Goal: Transaction & Acquisition: Purchase product/service

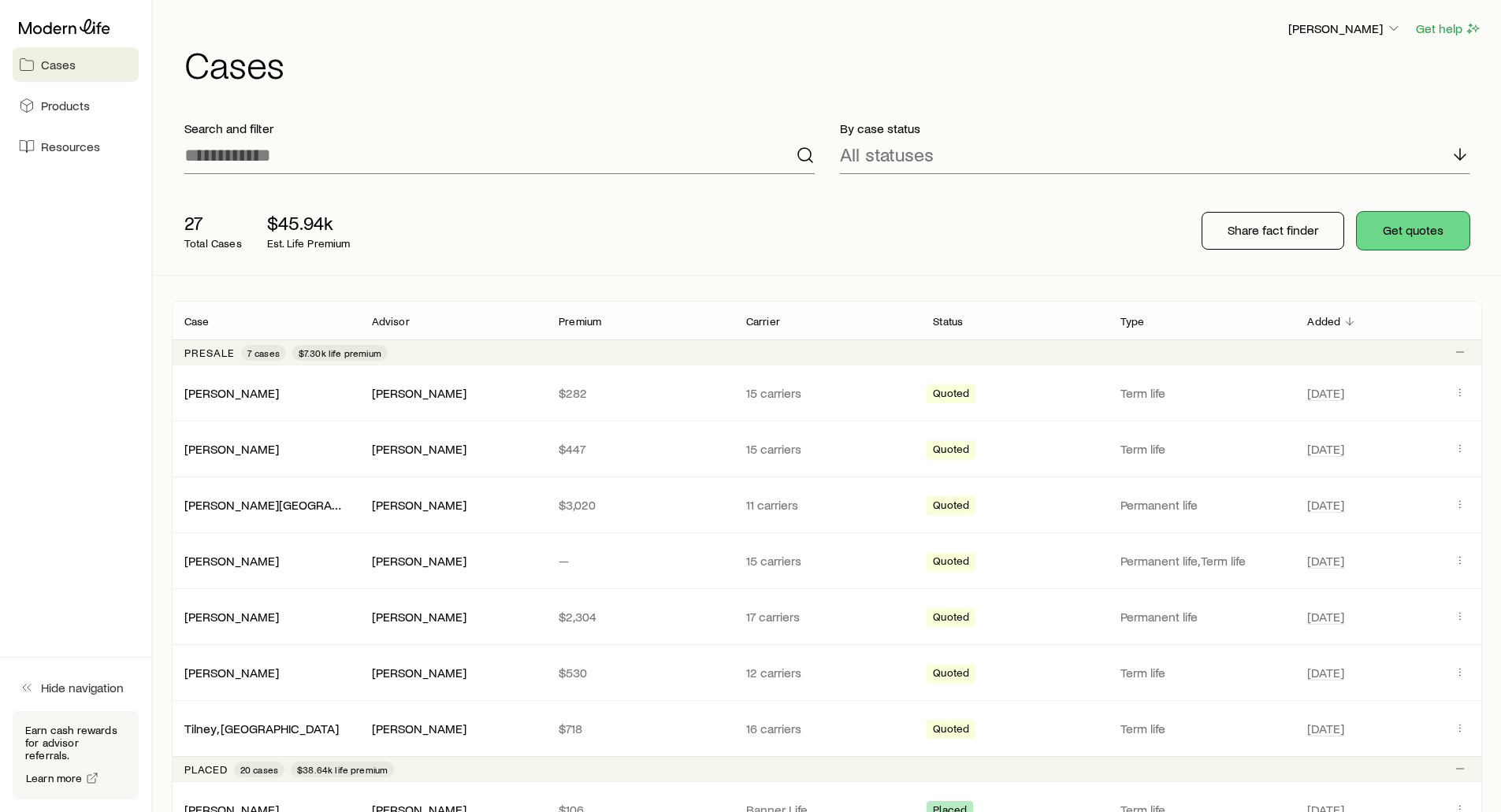
click at [1421, 227] on button "Get quotes" at bounding box center [1413, 231] width 112 height 38
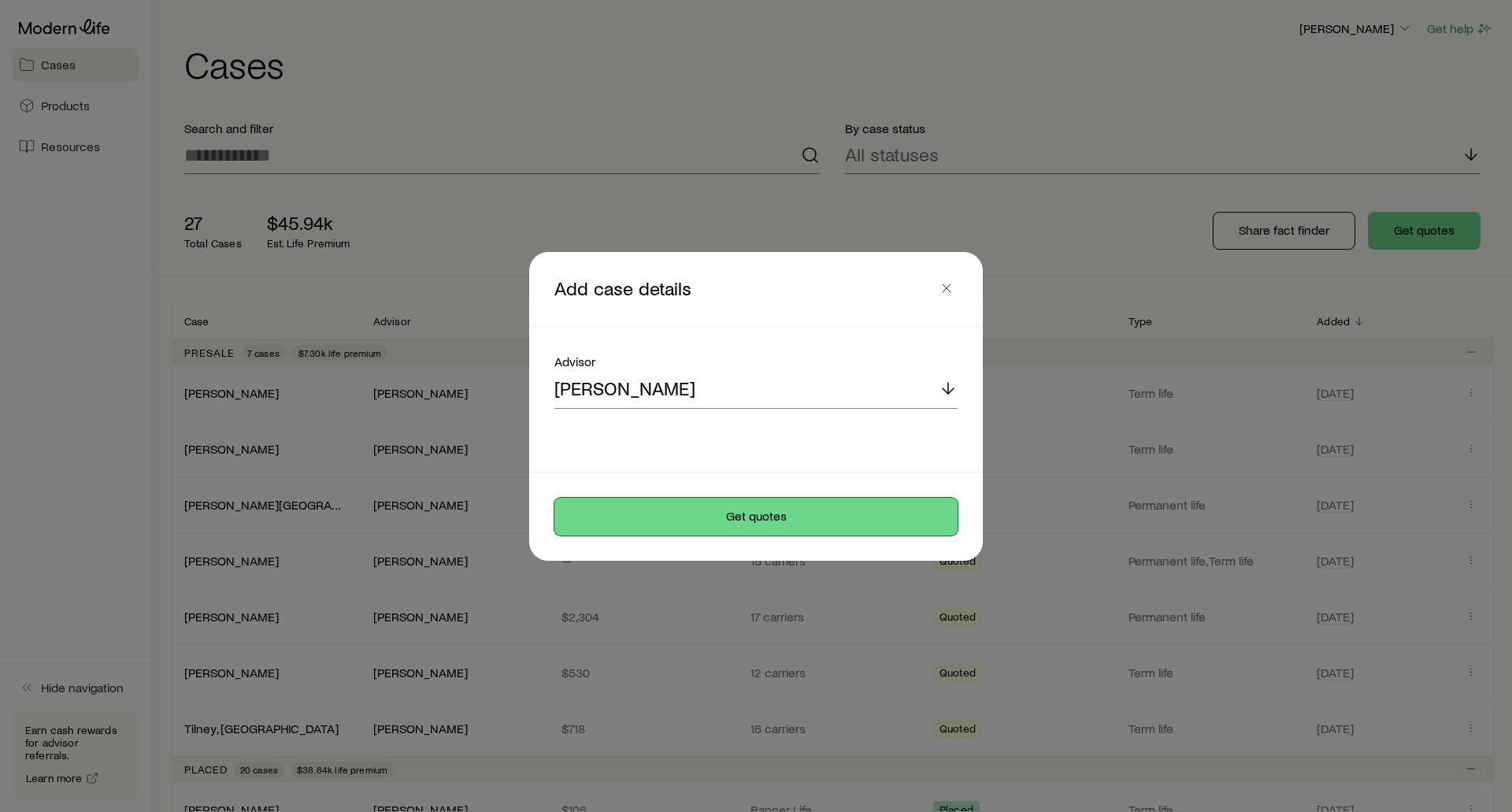
click at [758, 520] on button "Get quotes" at bounding box center [756, 516] width 403 height 38
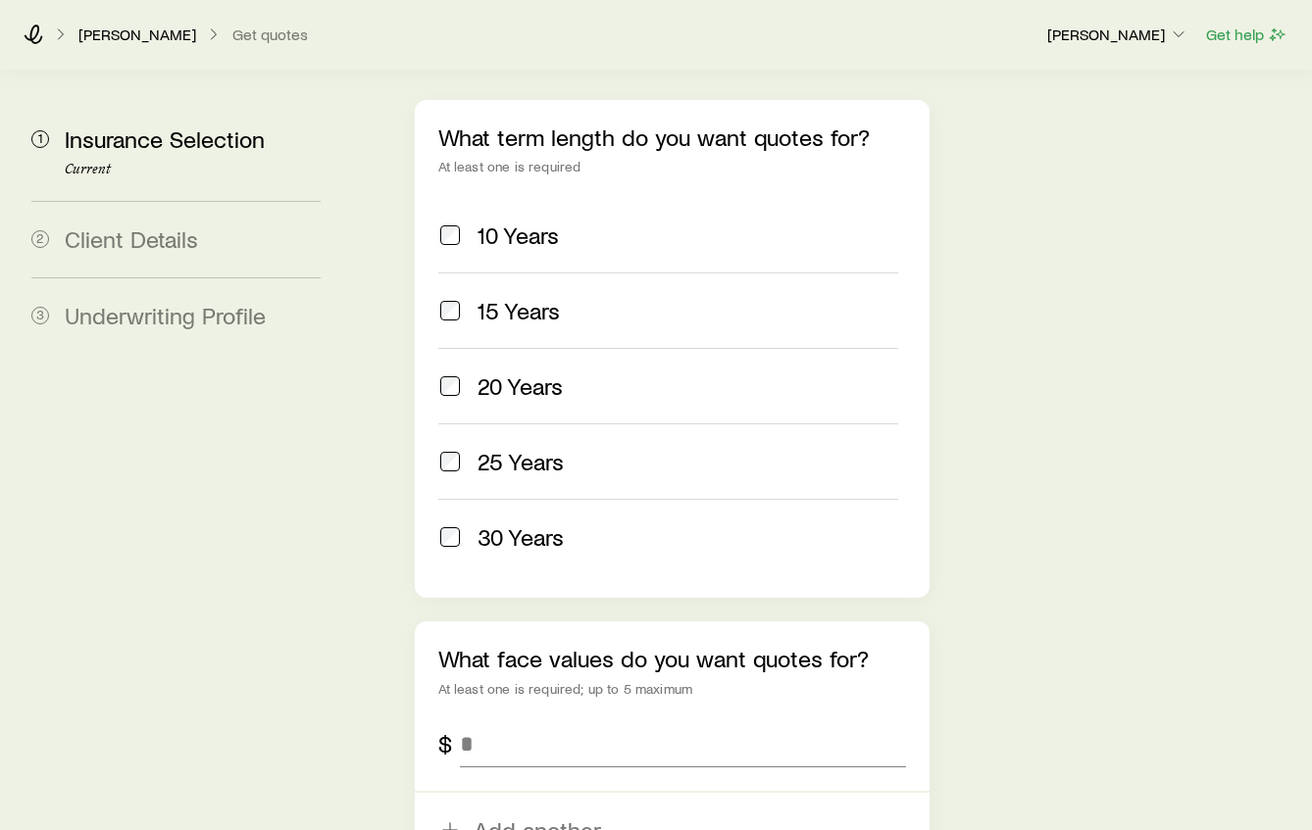
scroll to position [980, 0]
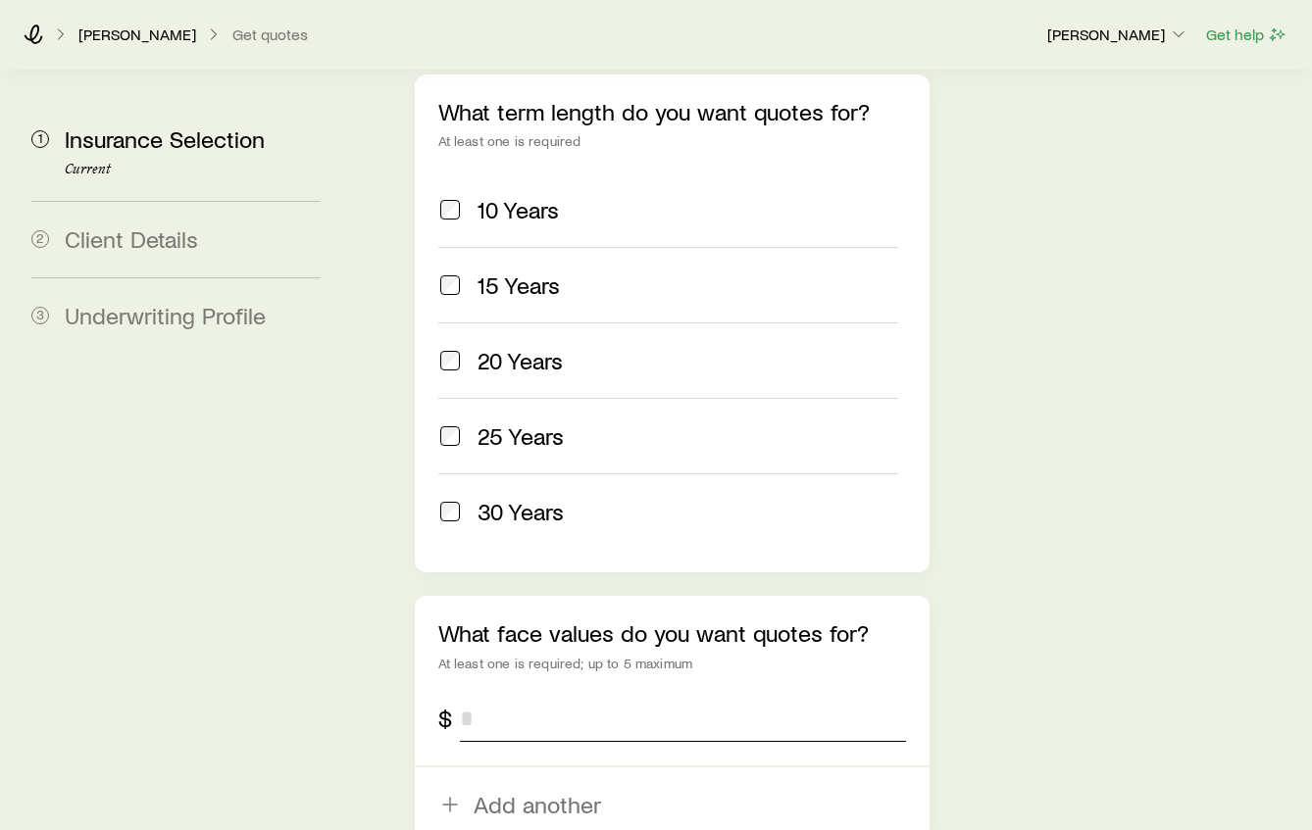
click at [497, 695] on input "tel" at bounding box center [683, 718] width 446 height 47
type input "*******"
click at [1014, 482] on div "Insurance Selection Start by specifying details about any product types you are…" at bounding box center [828, 99] width 937 height 2018
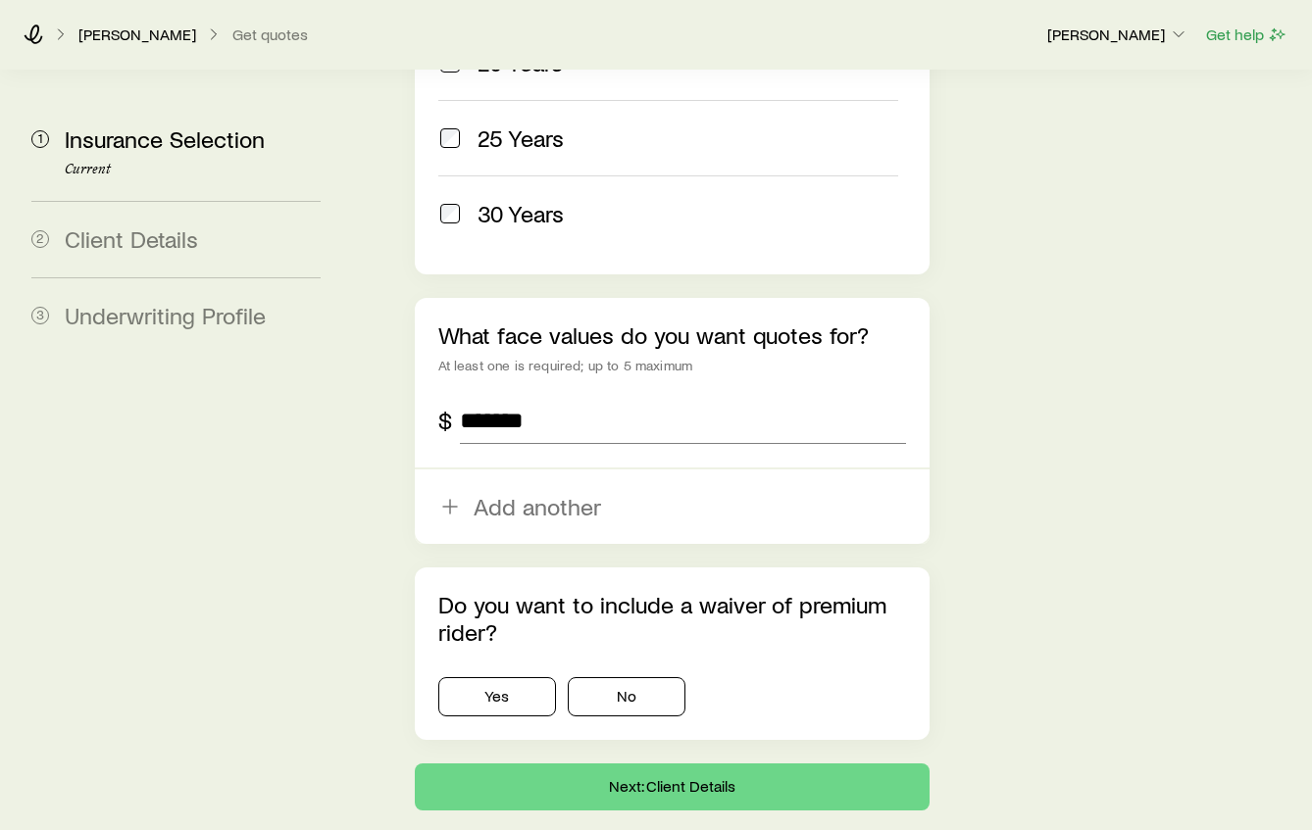
scroll to position [1279, 0]
click at [665, 676] on button "No" at bounding box center [627, 695] width 118 height 39
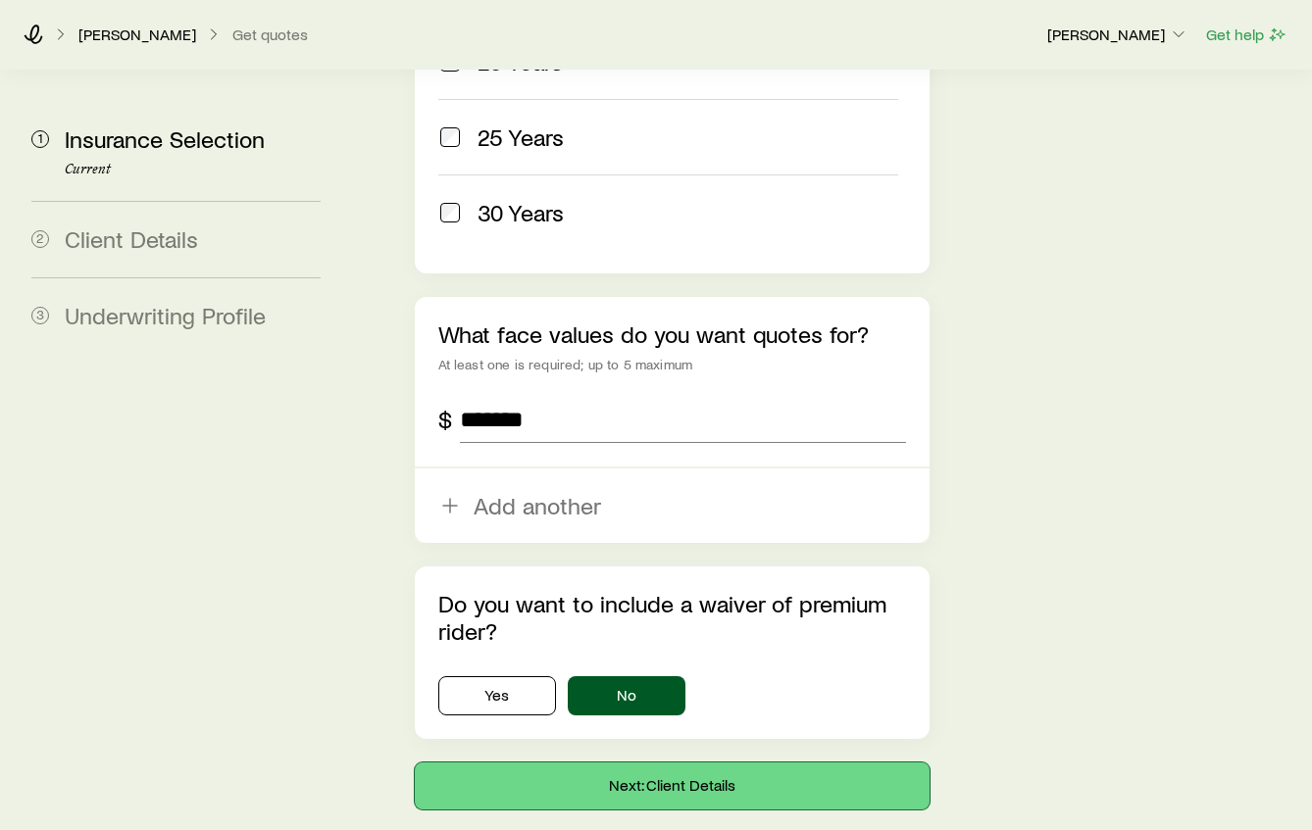
click at [689, 763] on button "Next: Client Details" at bounding box center [672, 786] width 515 height 47
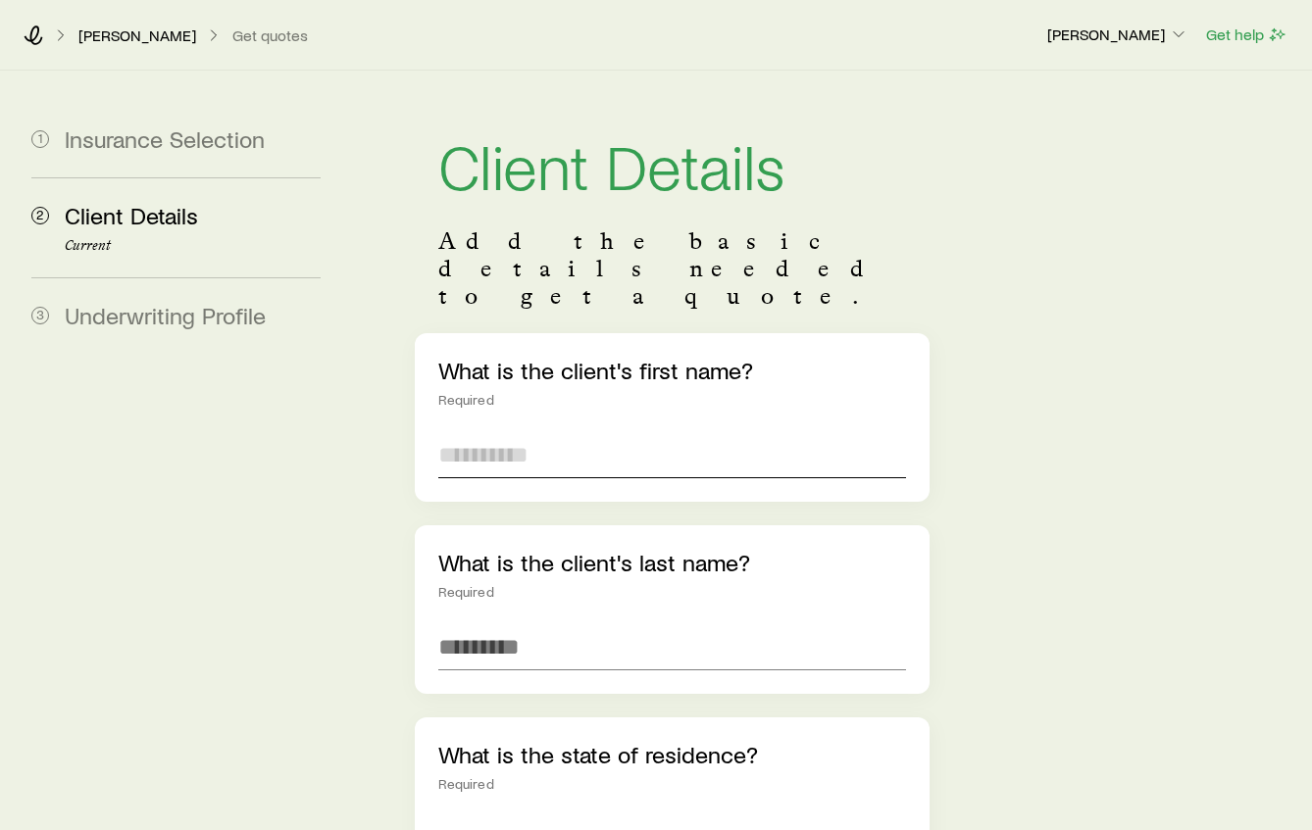
click at [527, 431] on input "text" at bounding box center [672, 454] width 468 height 47
type input "*****"
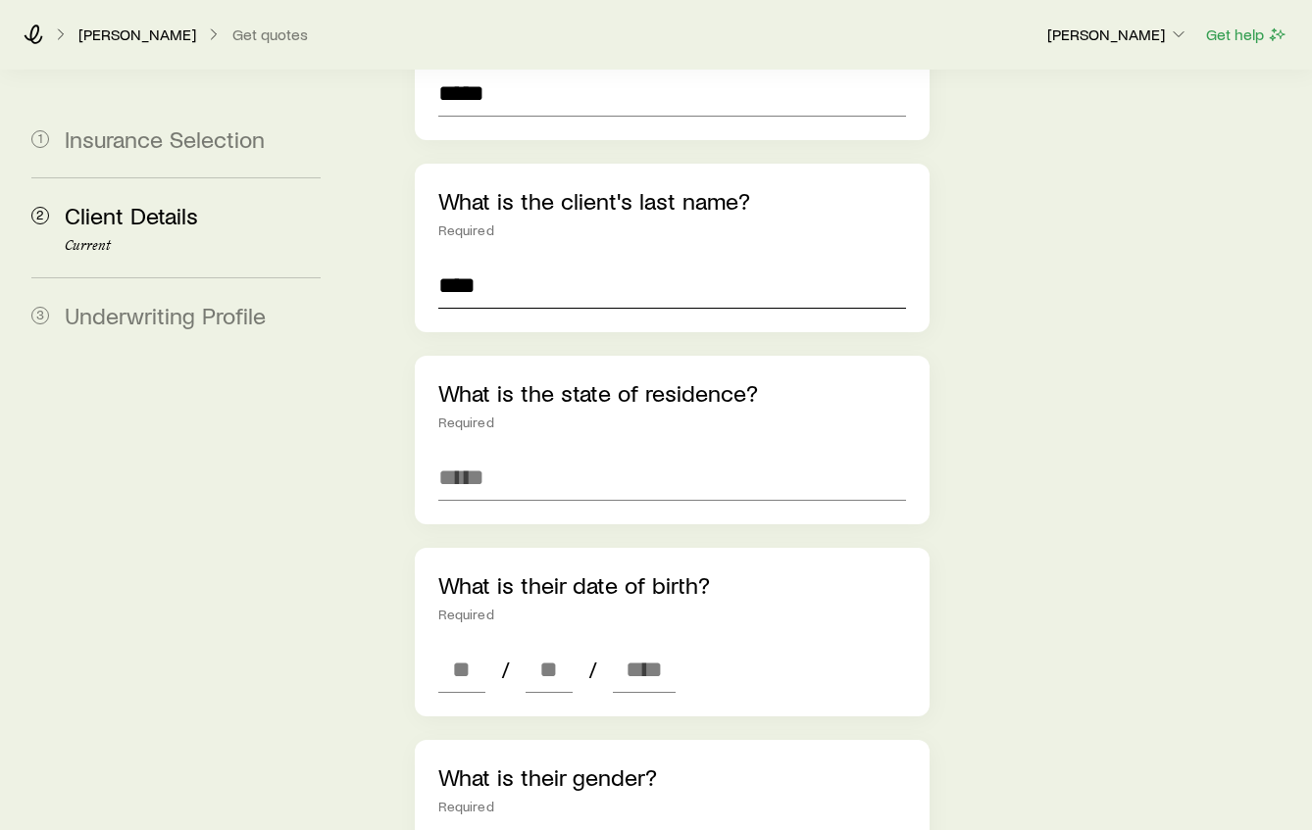
scroll to position [392, 0]
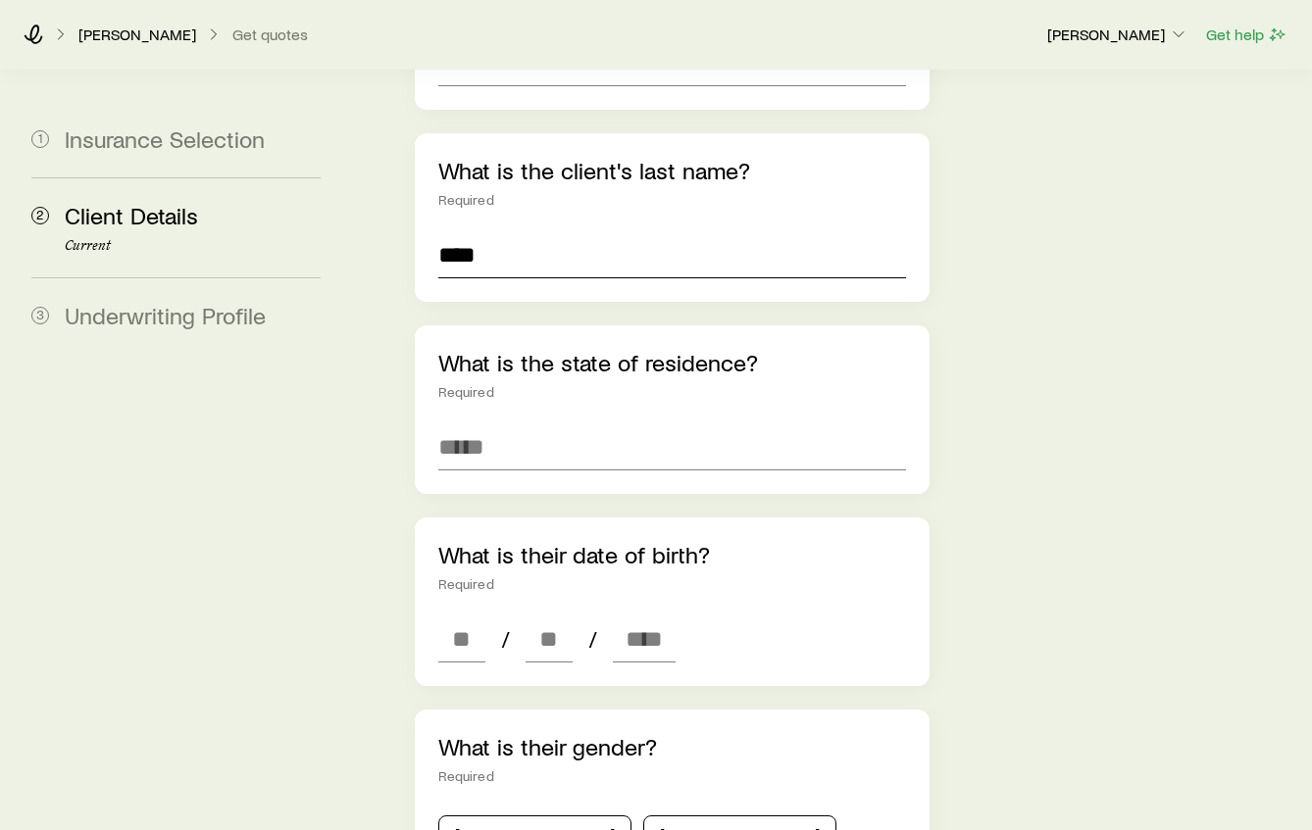
type input "****"
click at [203, 417] on aside "1 Insurance Selection 2 Client Details Current 3 Underwriting Profile" at bounding box center [176, 683] width 321 height 2011
click at [541, 423] on input at bounding box center [672, 446] width 468 height 47
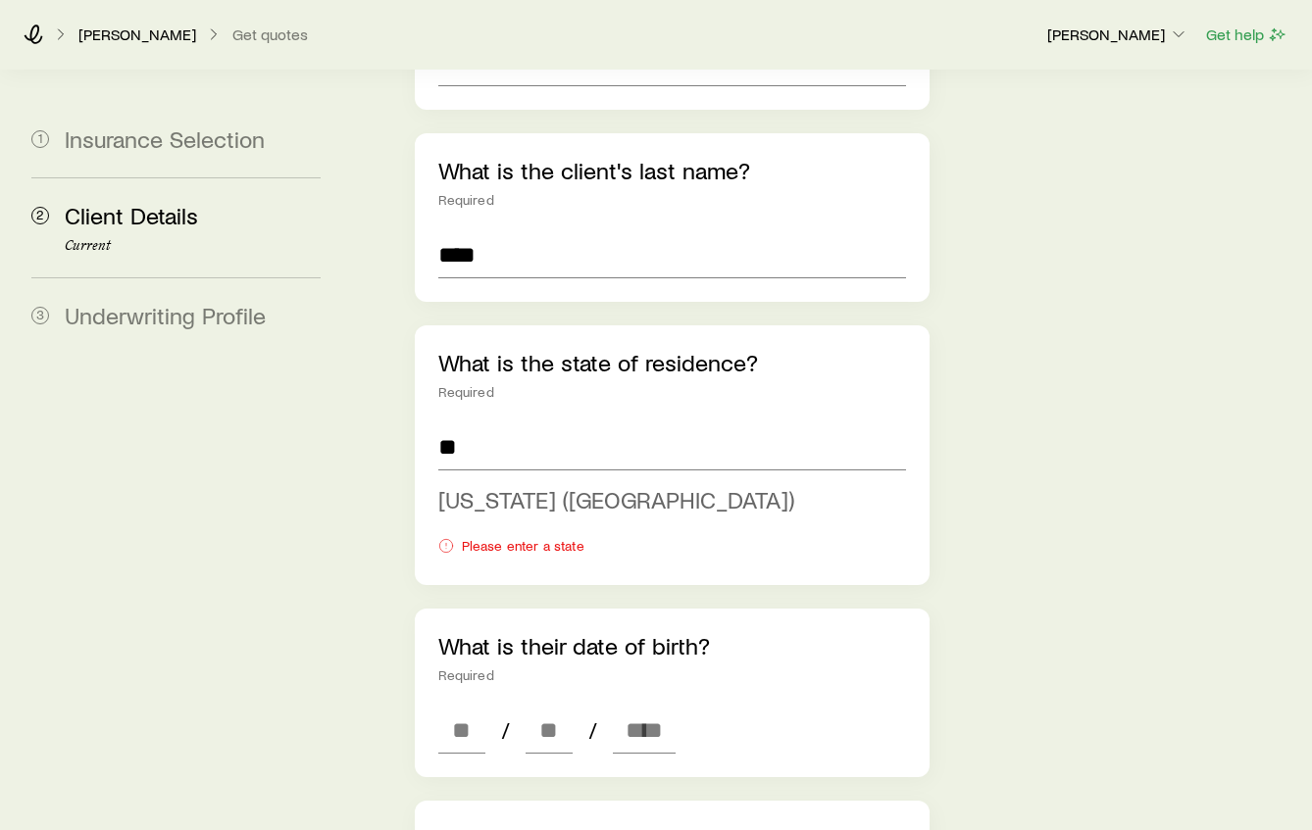
click at [527, 485] on span "New Hampshire (NH)" at bounding box center [616, 499] width 356 height 28
type input "**********"
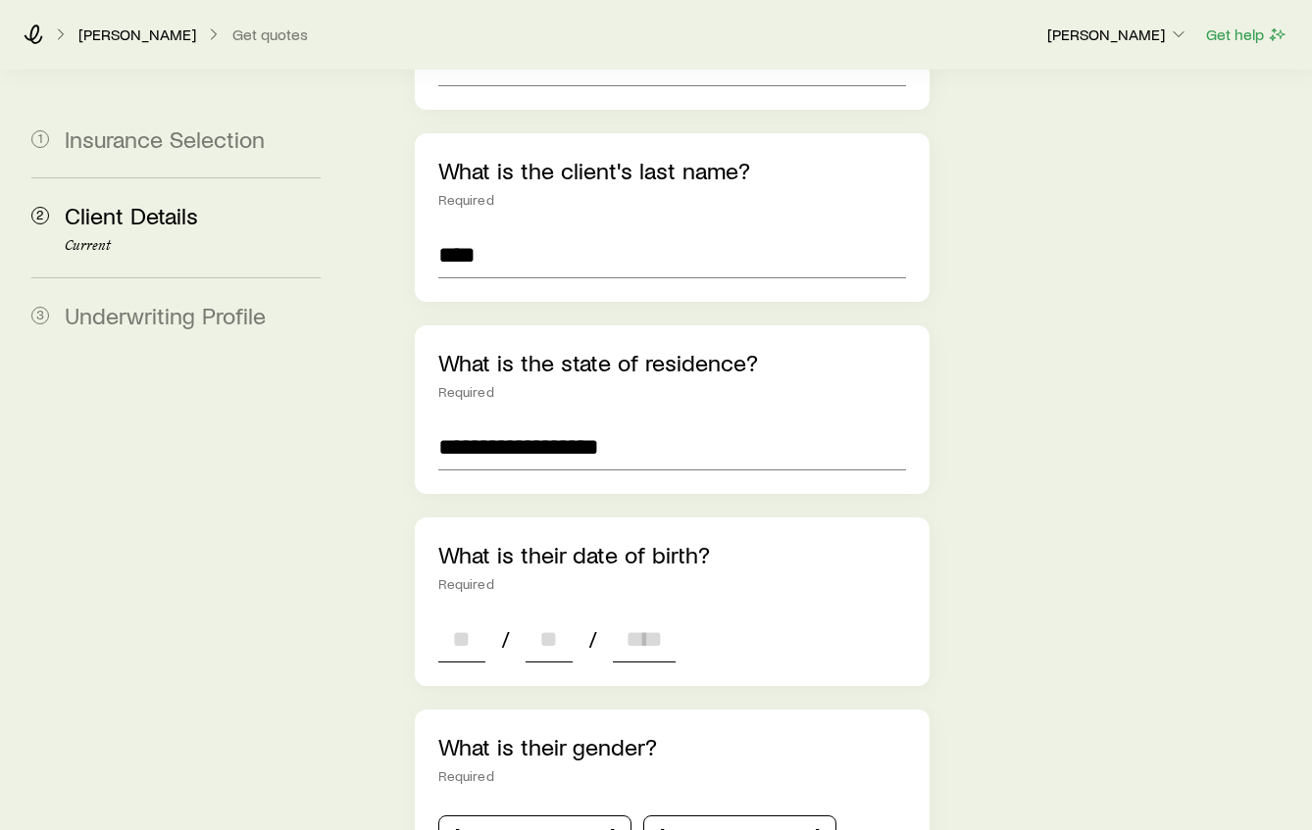
click at [453, 616] on input at bounding box center [461, 639] width 47 height 47
type input "**"
type input "*"
type input "**"
type input "****"
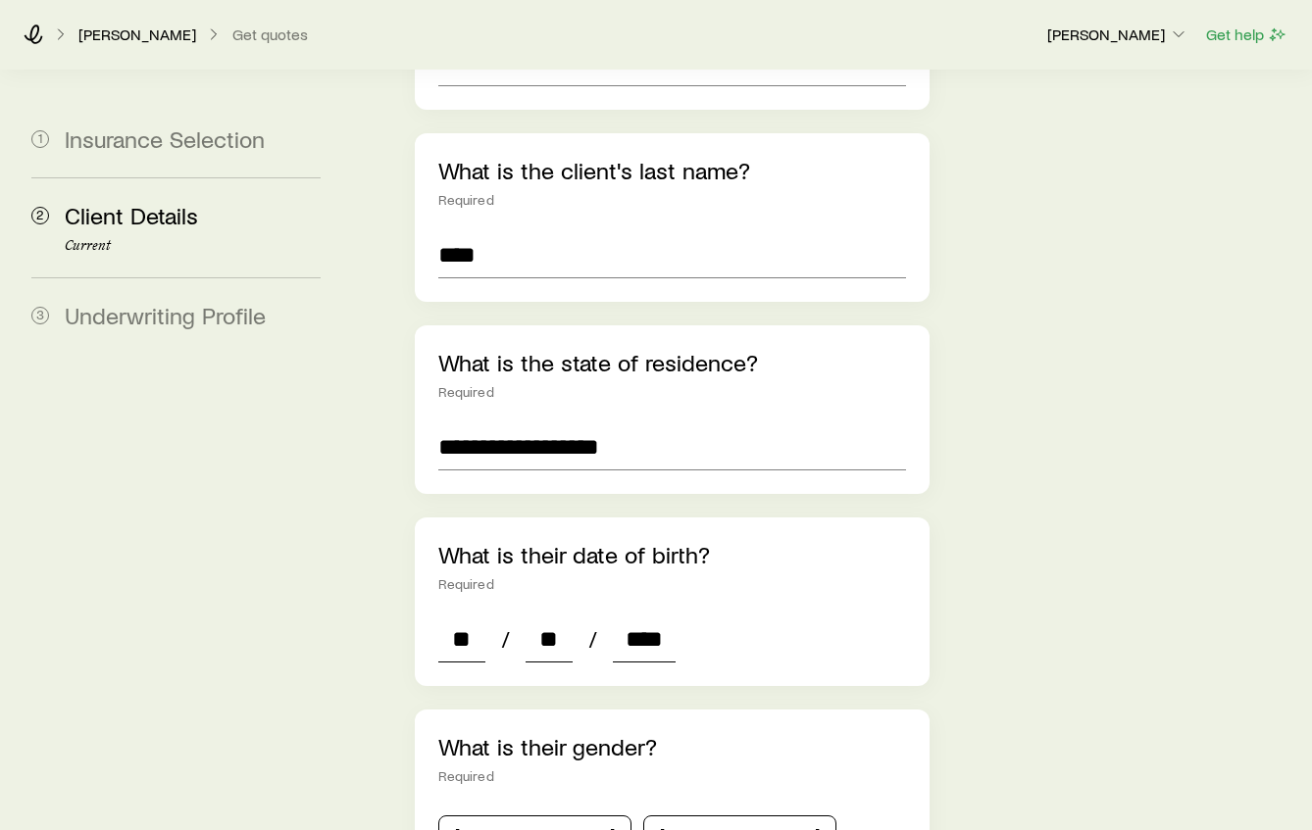
type input "*"
type input "****"
click at [643, 816] on button "Female" at bounding box center [739, 835] width 193 height 39
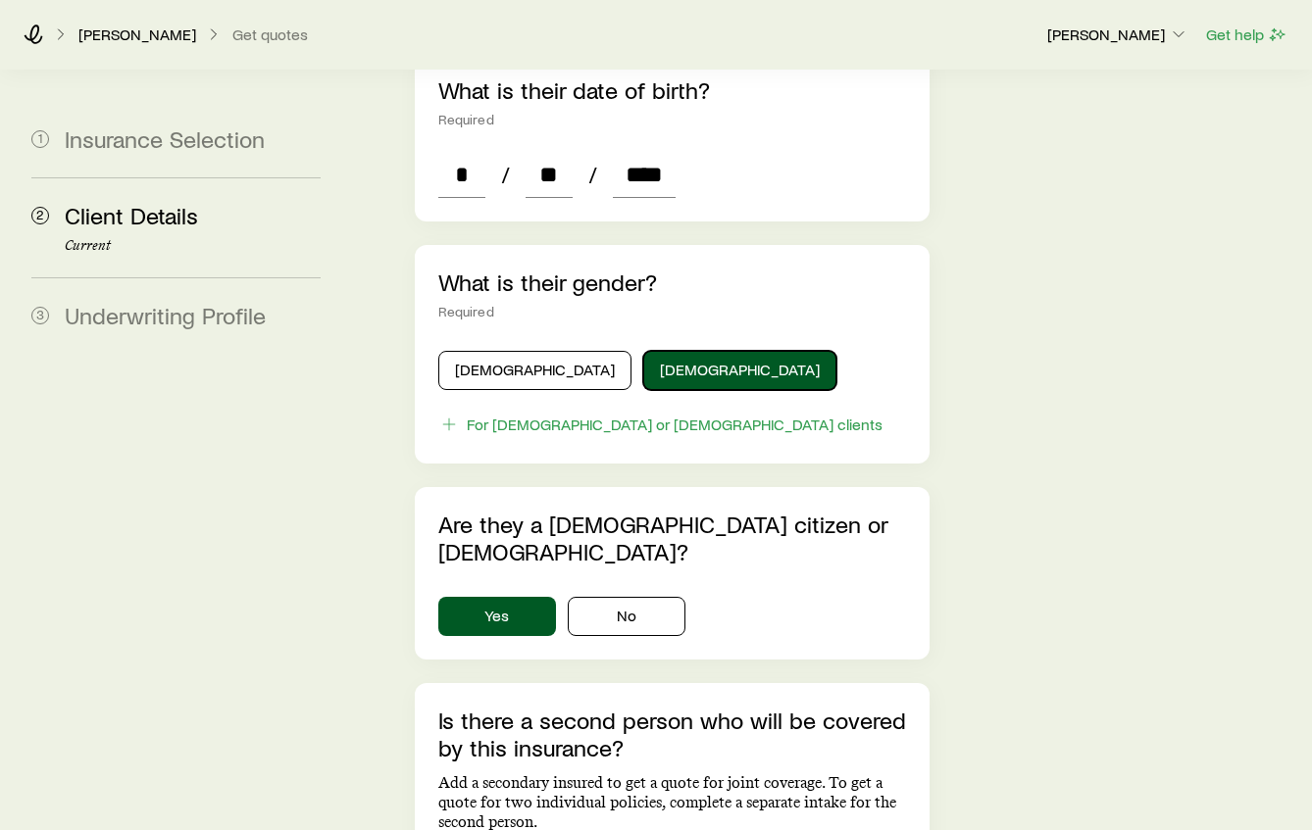
scroll to position [1078, 0]
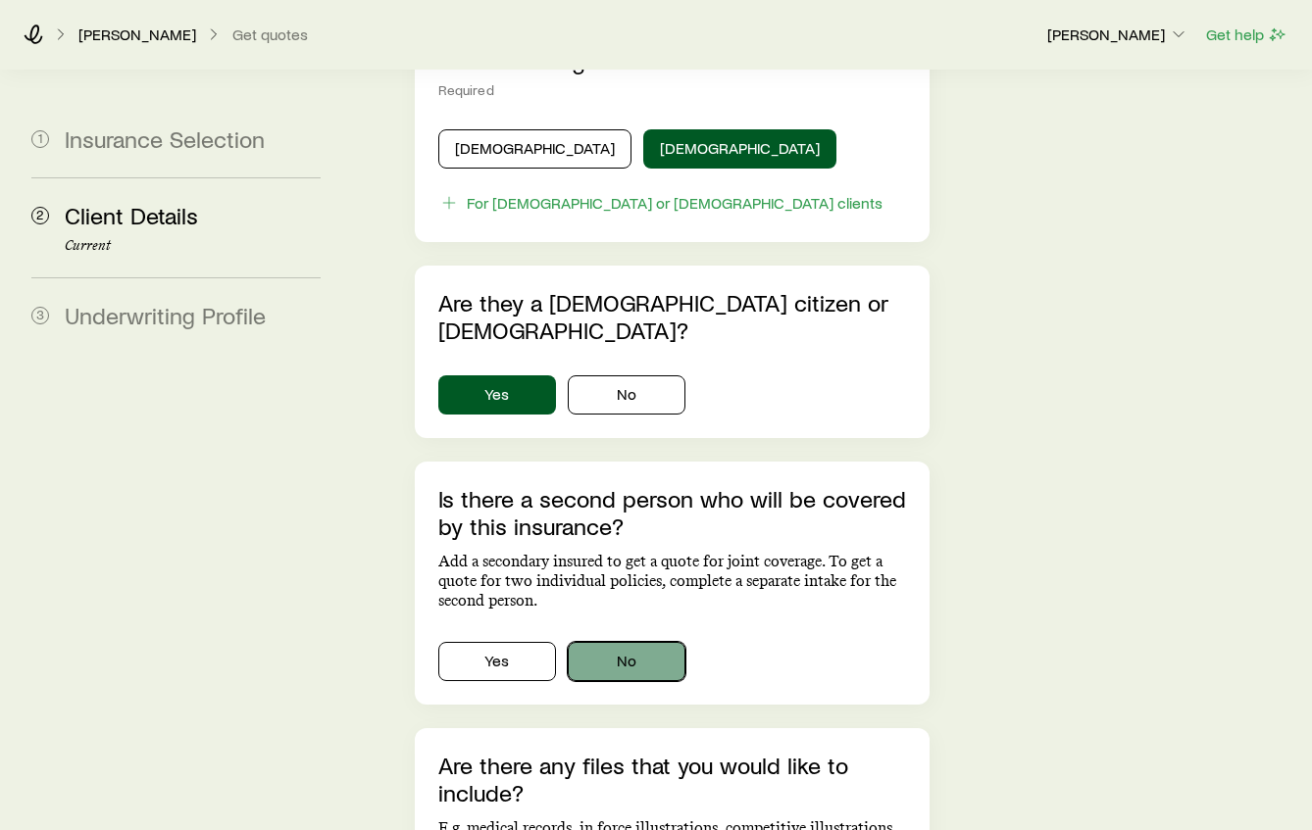
click at [657, 642] on button "No" at bounding box center [627, 661] width 118 height 39
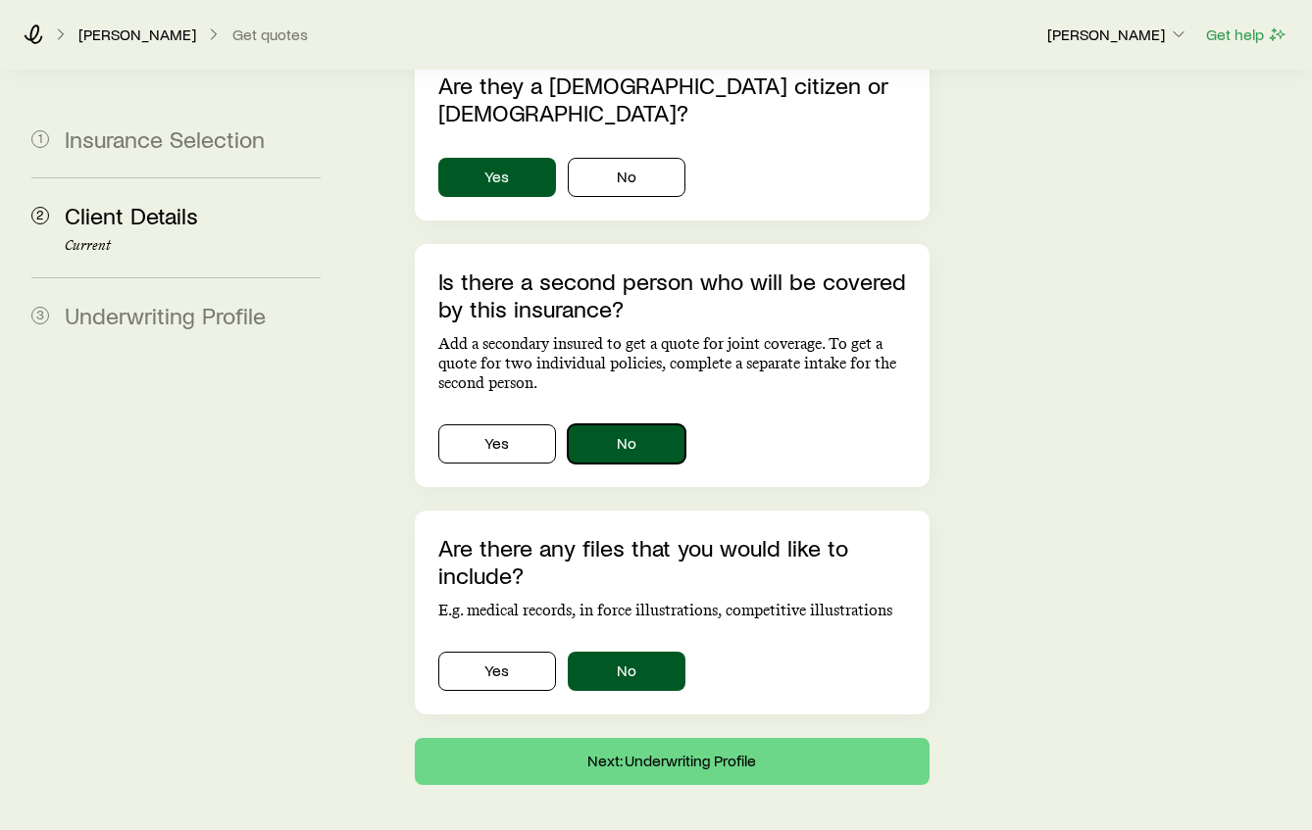
scroll to position [1301, 0]
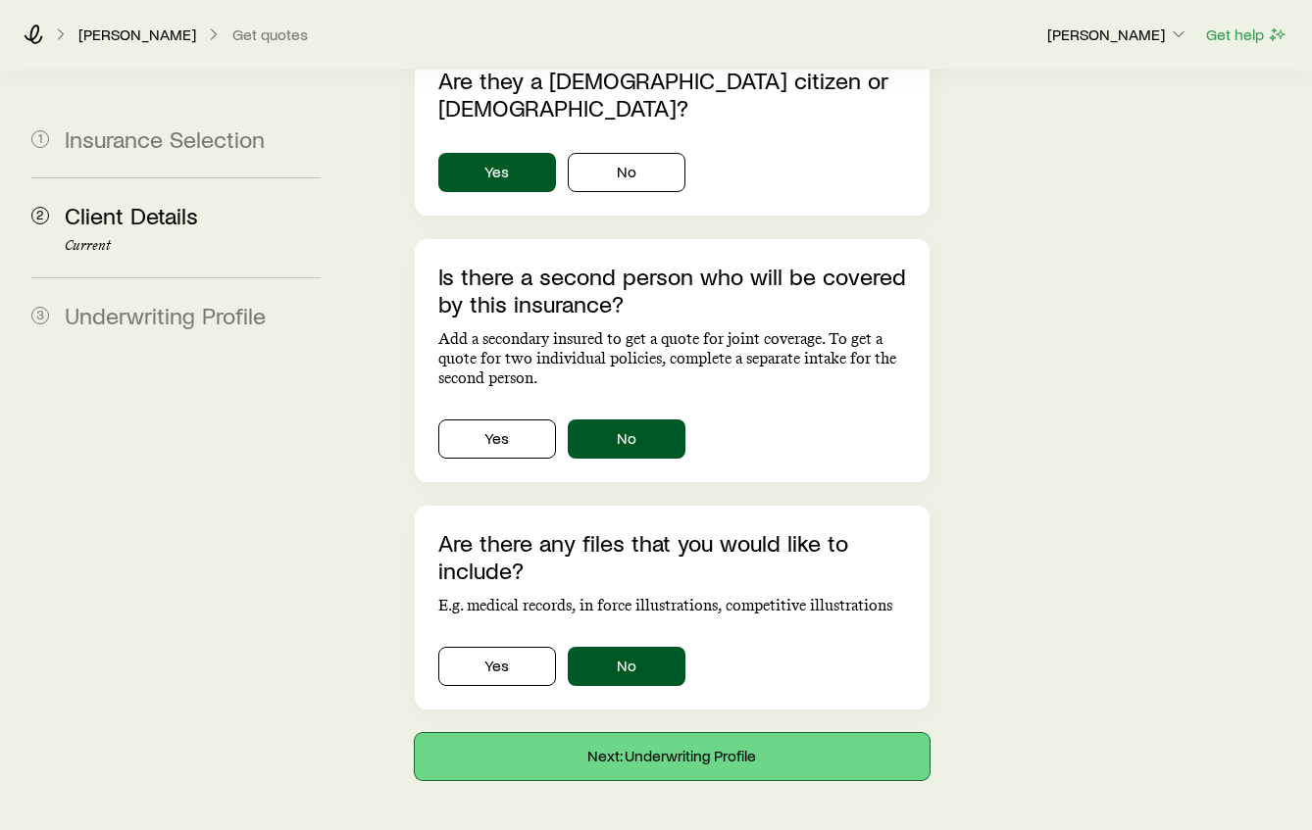
click at [657, 733] on button "Next: Underwriting Profile" at bounding box center [672, 756] width 515 height 47
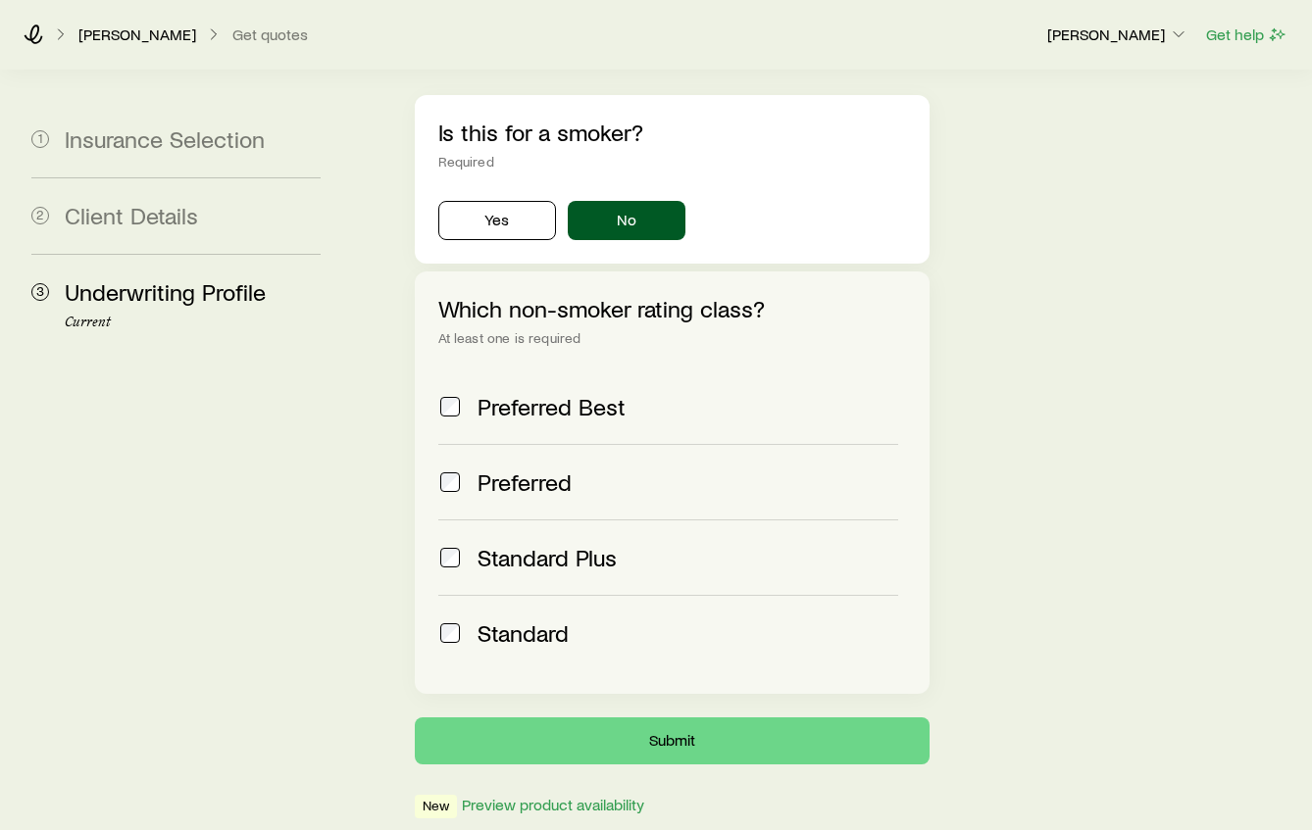
scroll to position [794, 0]
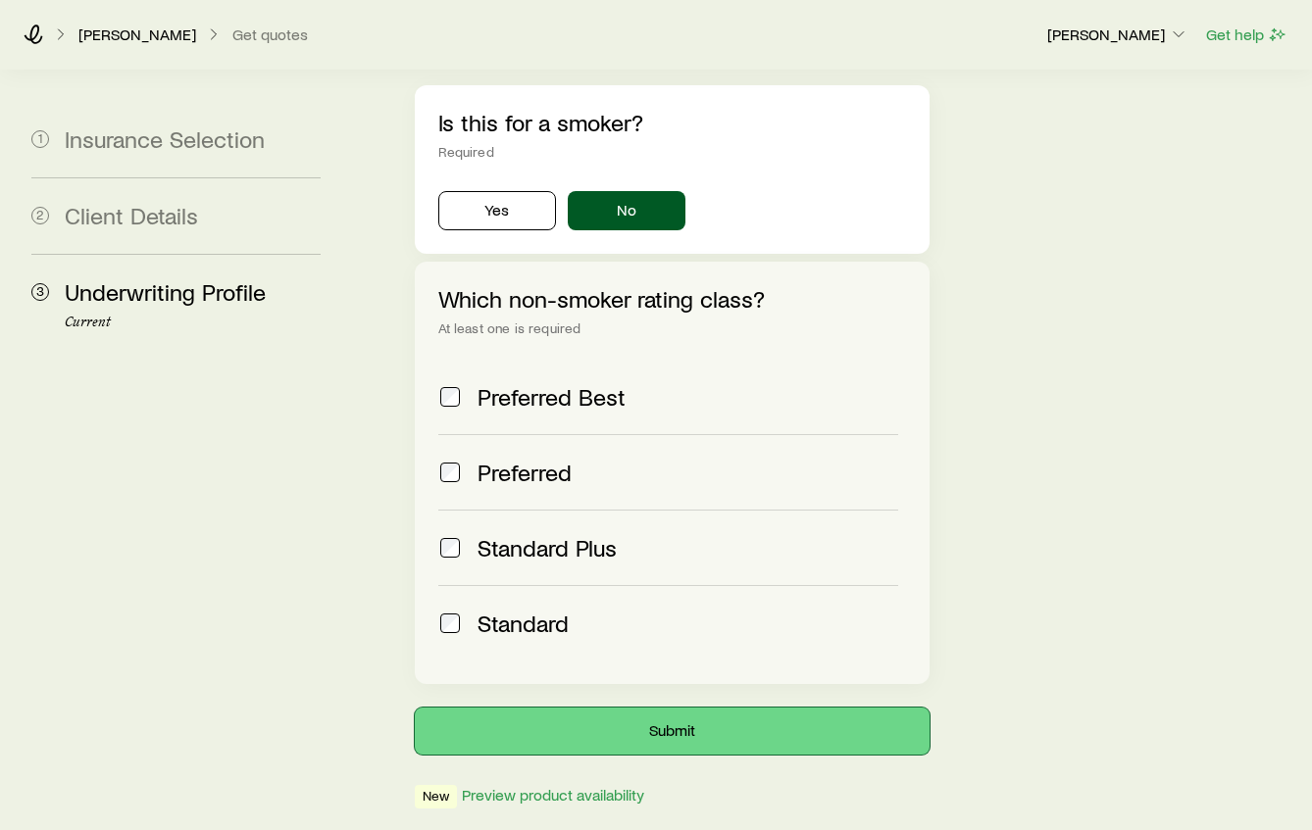
click at [680, 708] on button "Submit" at bounding box center [672, 731] width 515 height 47
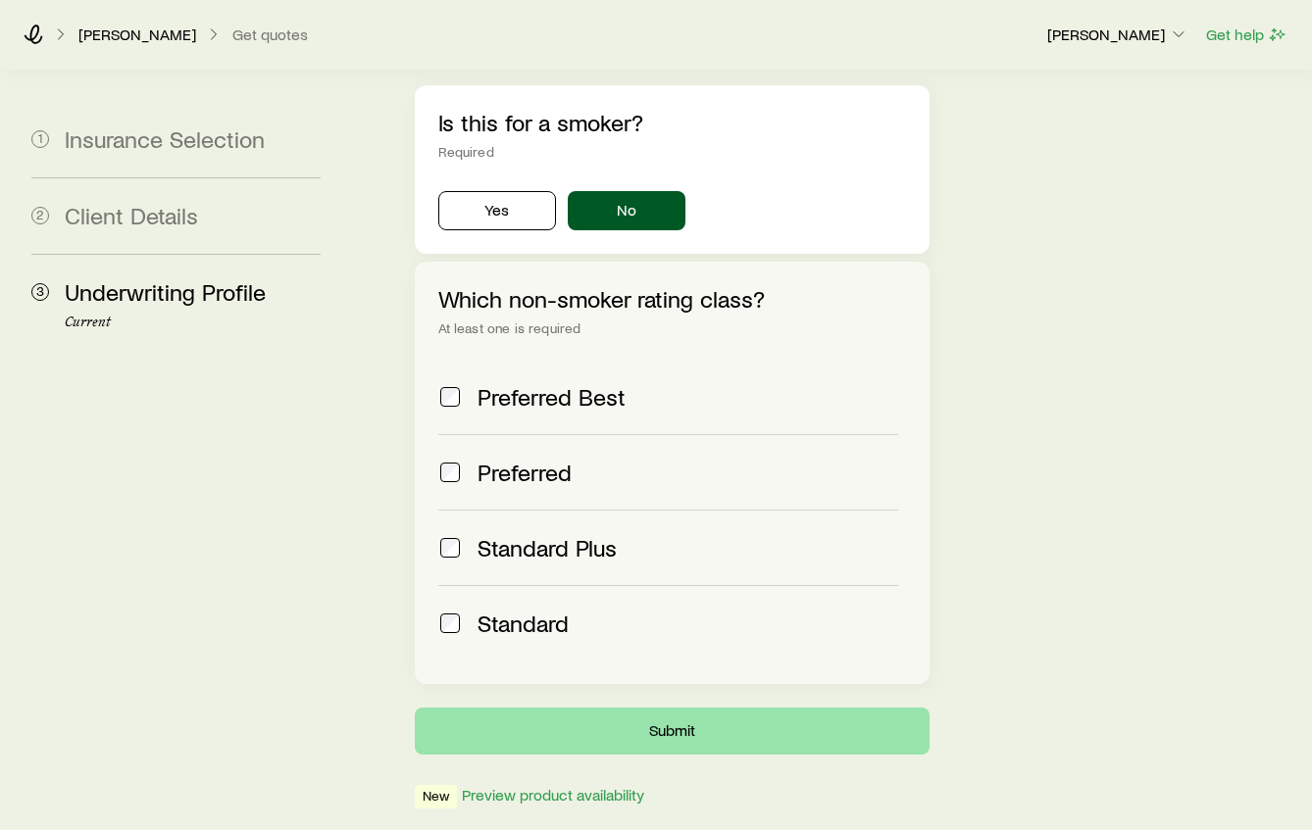
scroll to position [0, 0]
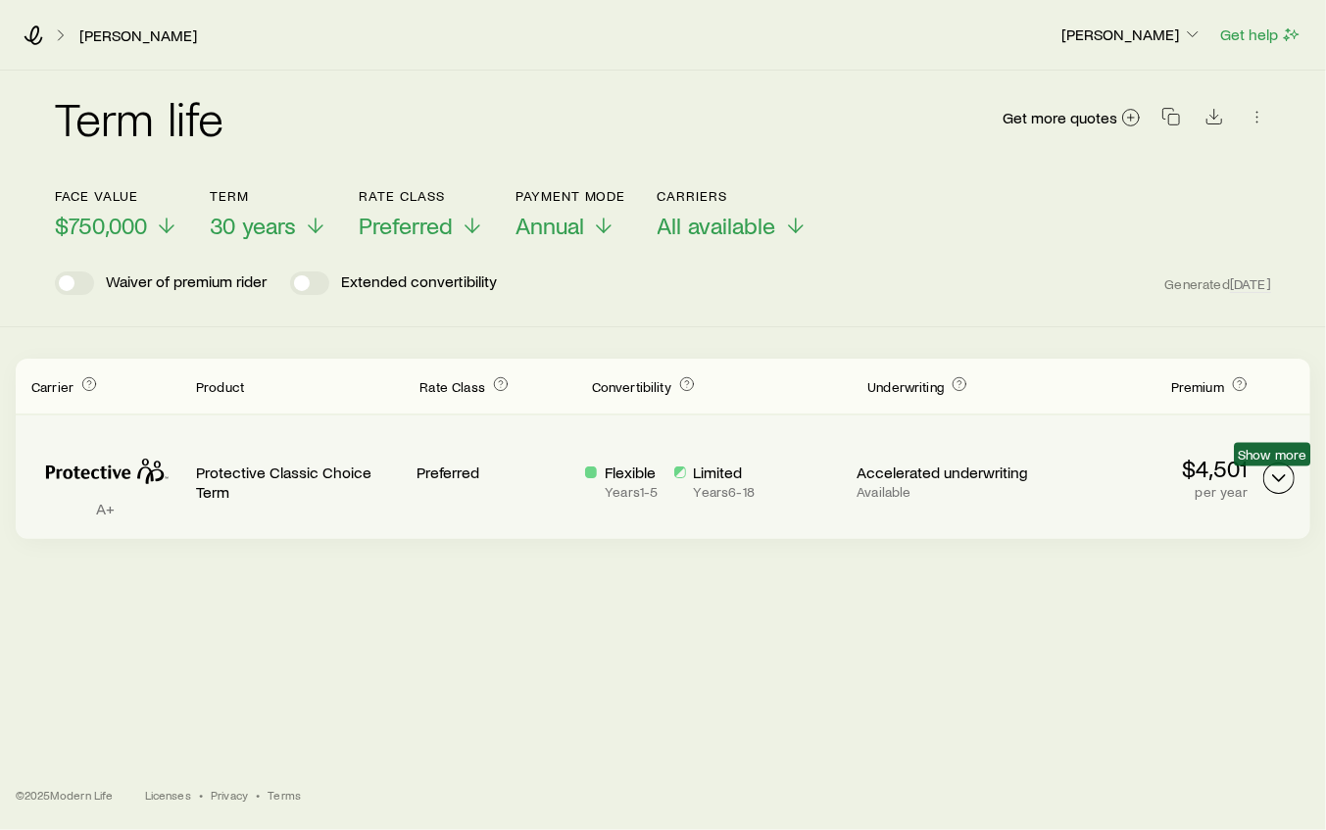
click at [1274, 473] on icon "Term quotes" at bounding box center [1280, 479] width 24 height 24
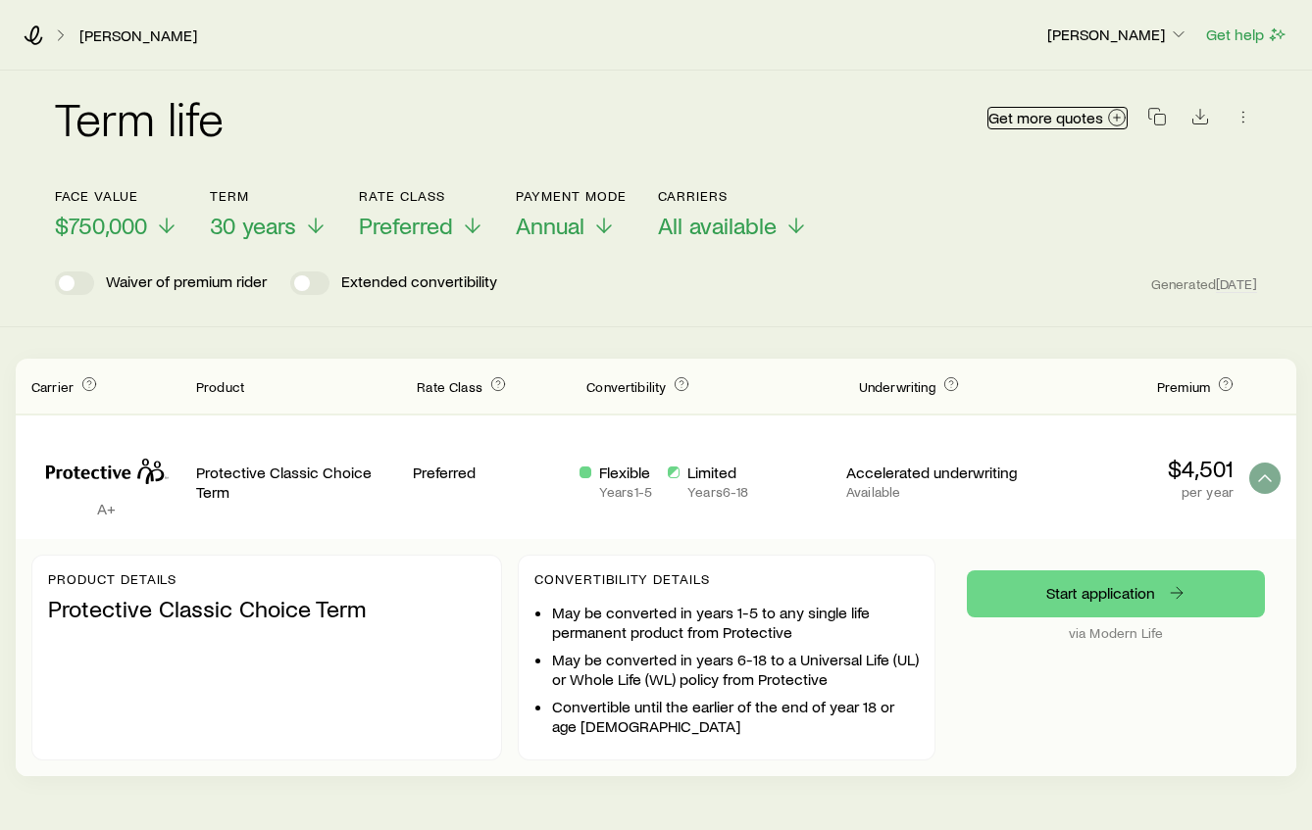
click at [1020, 120] on span "Get more quotes" at bounding box center [1045, 118] width 115 height 16
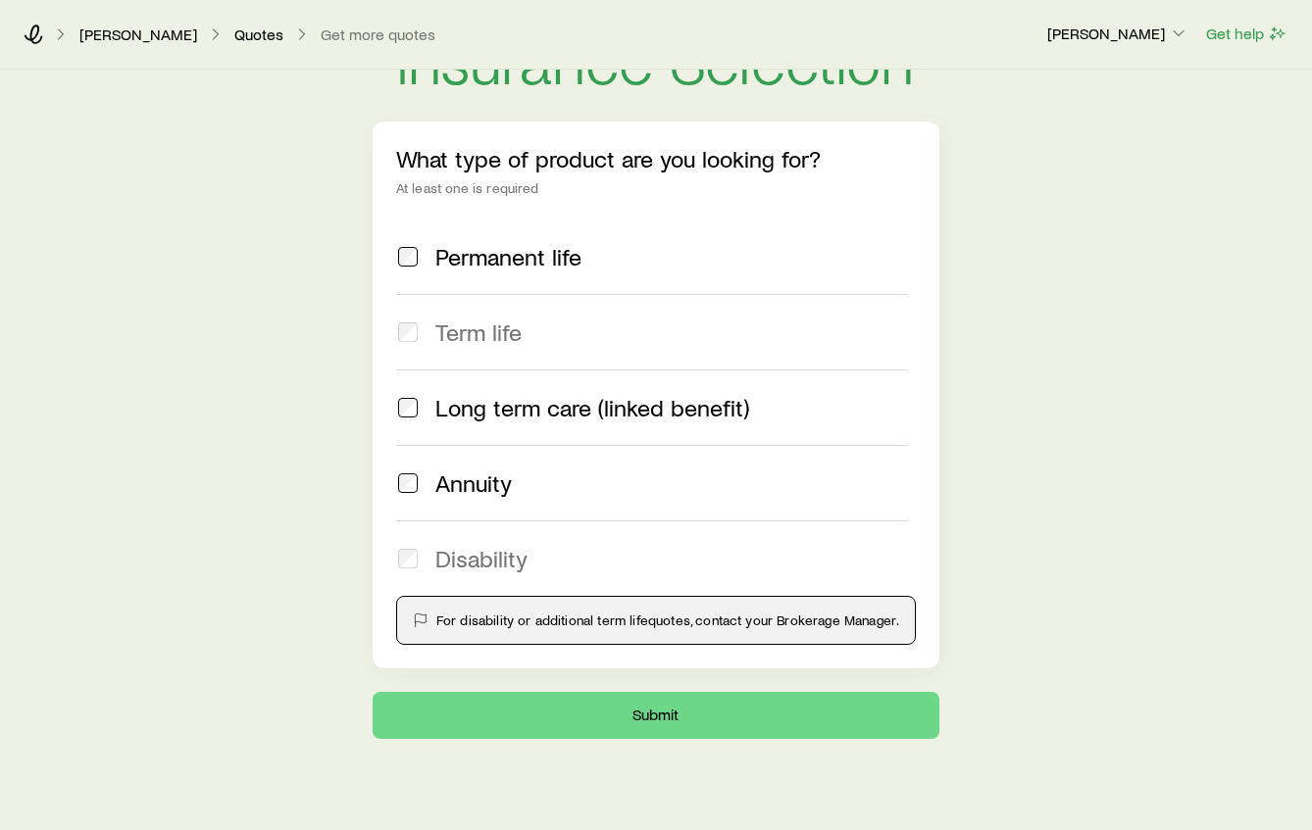
scroll to position [106, 0]
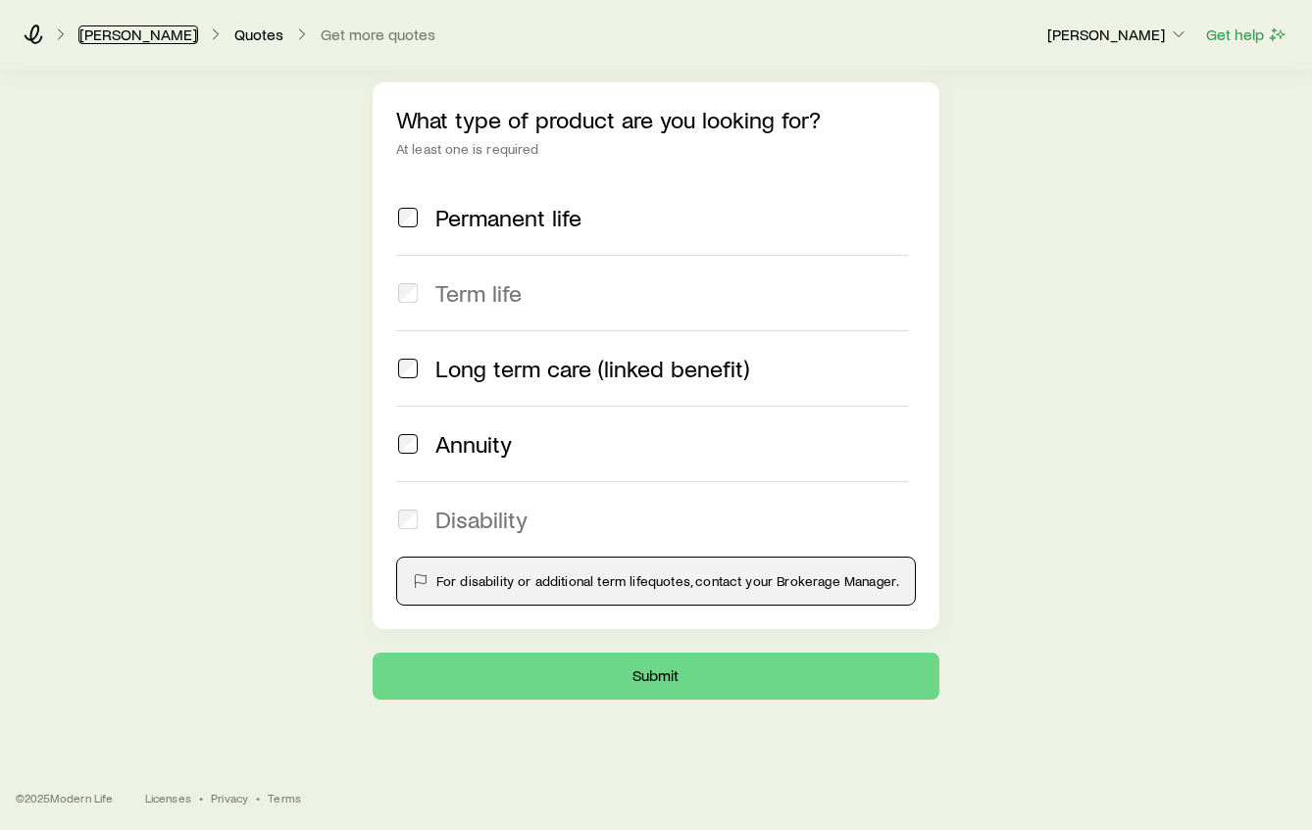
click at [103, 35] on link "[PERSON_NAME]" at bounding box center [138, 34] width 120 height 19
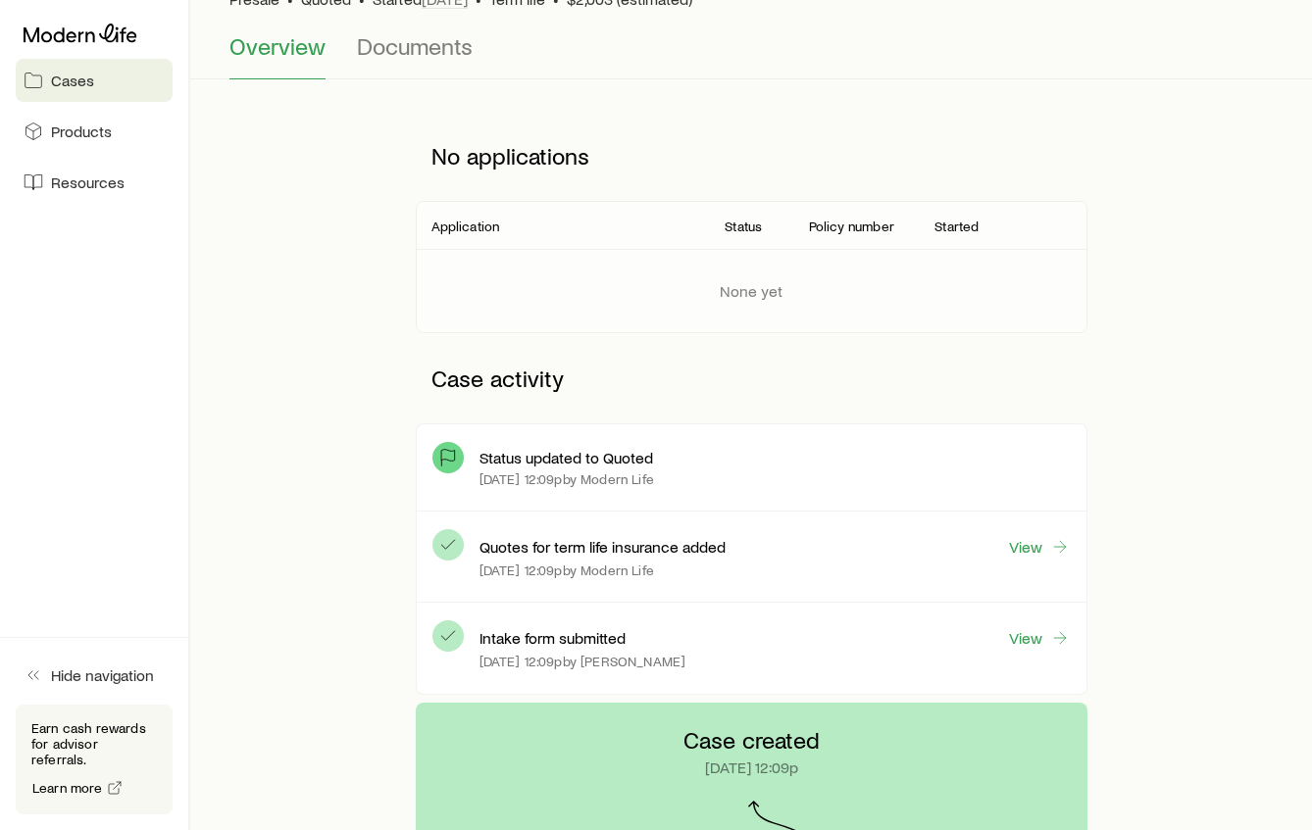
scroll to position [294, 0]
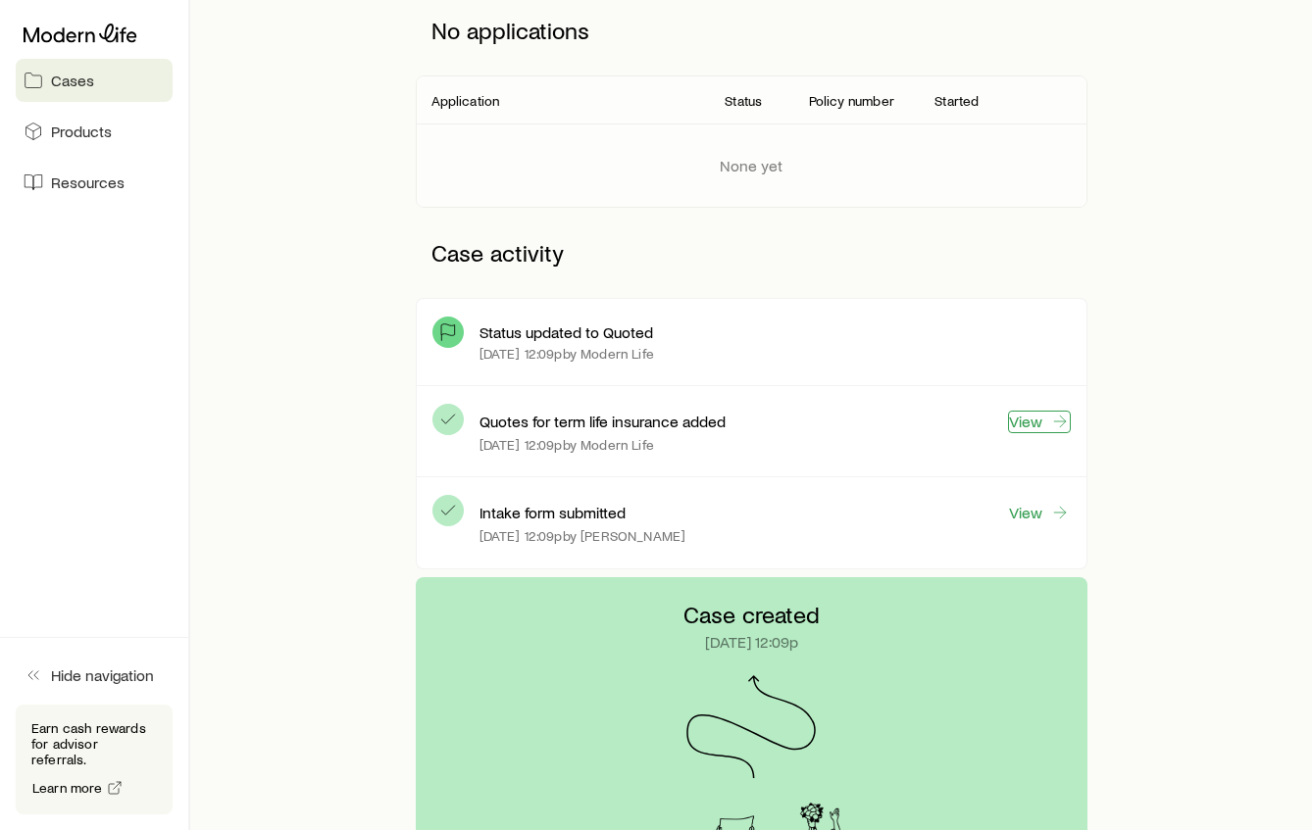
click at [1014, 422] on link "View" at bounding box center [1039, 422] width 63 height 23
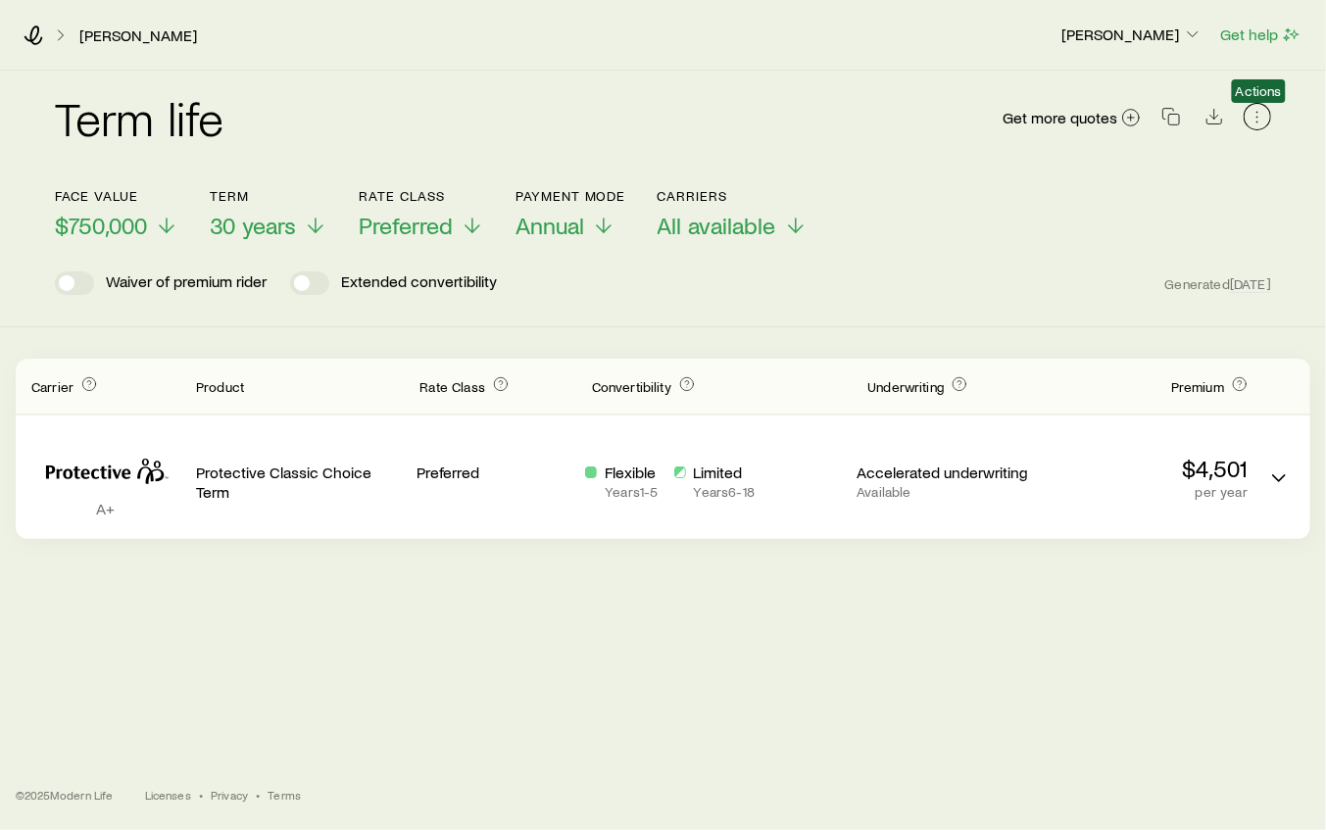
click at [1254, 114] on icon "button" at bounding box center [1258, 117] width 20 height 20
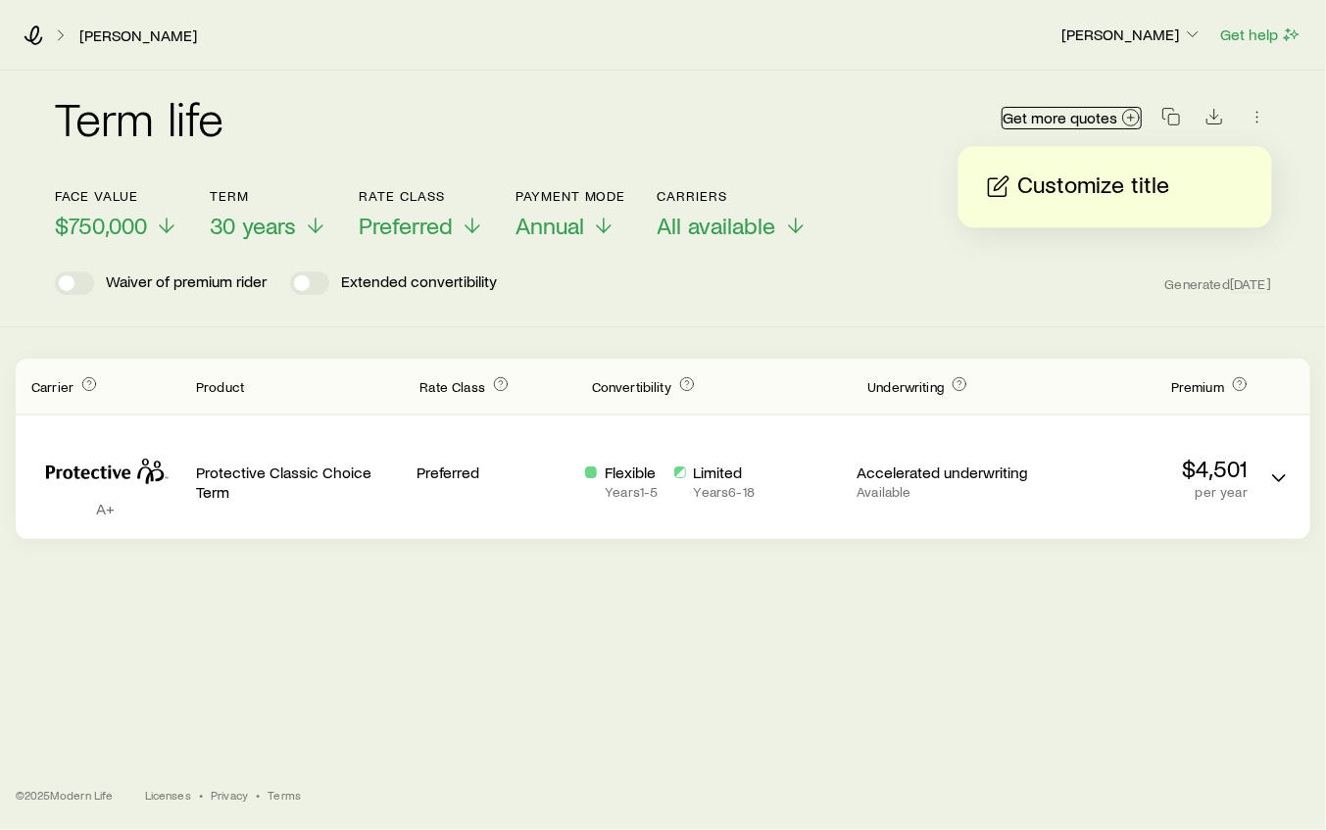
click at [1059, 117] on span "Get more quotes" at bounding box center [1060, 118] width 115 height 16
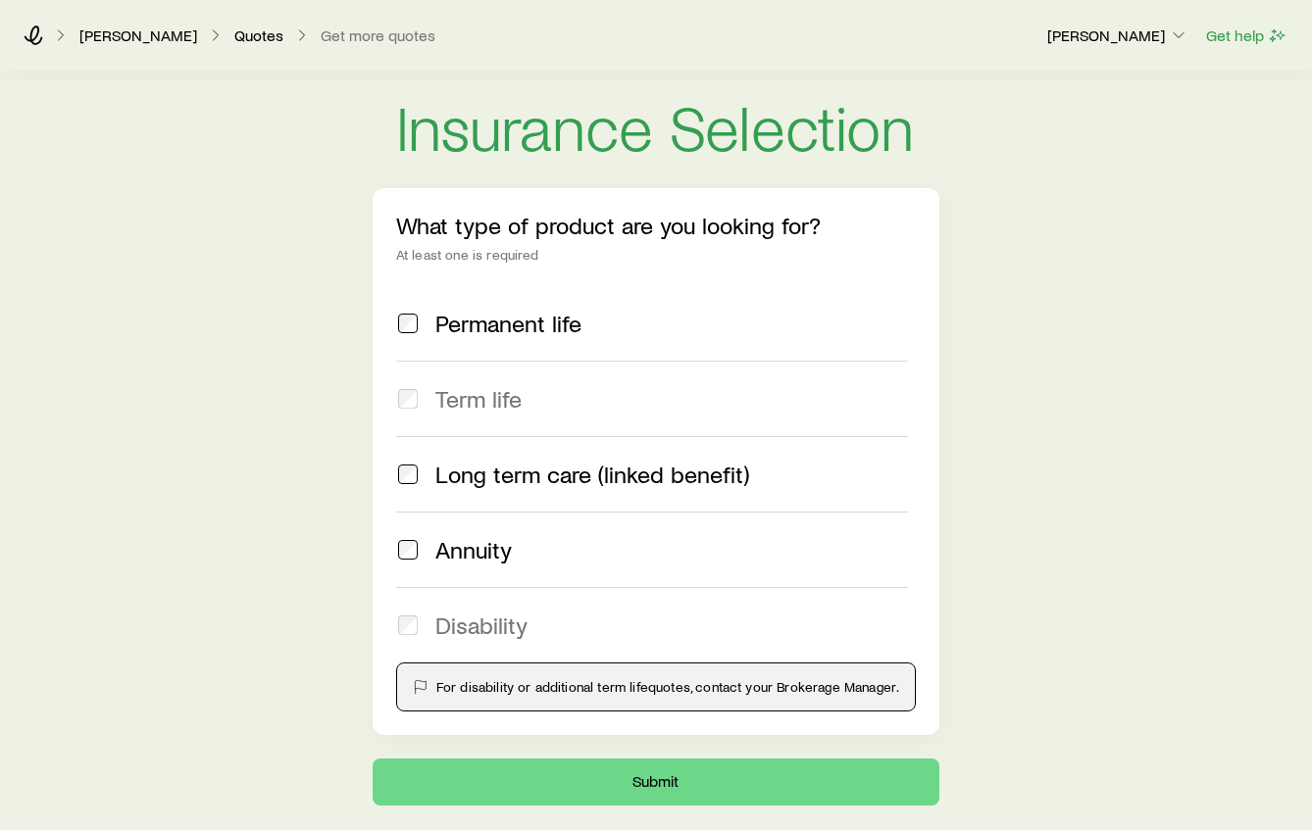
scroll to position [106, 0]
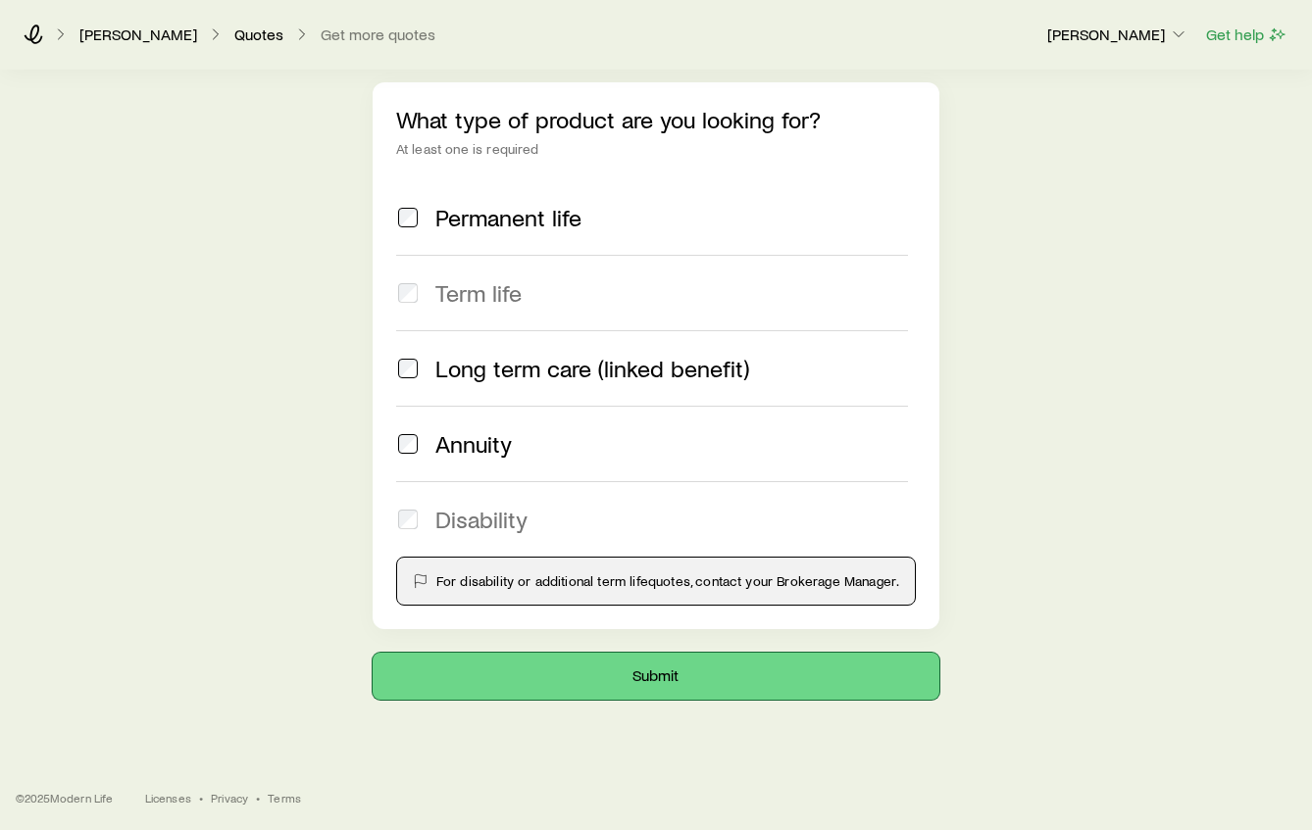
click at [651, 656] on button "Submit" at bounding box center [656, 676] width 567 height 47
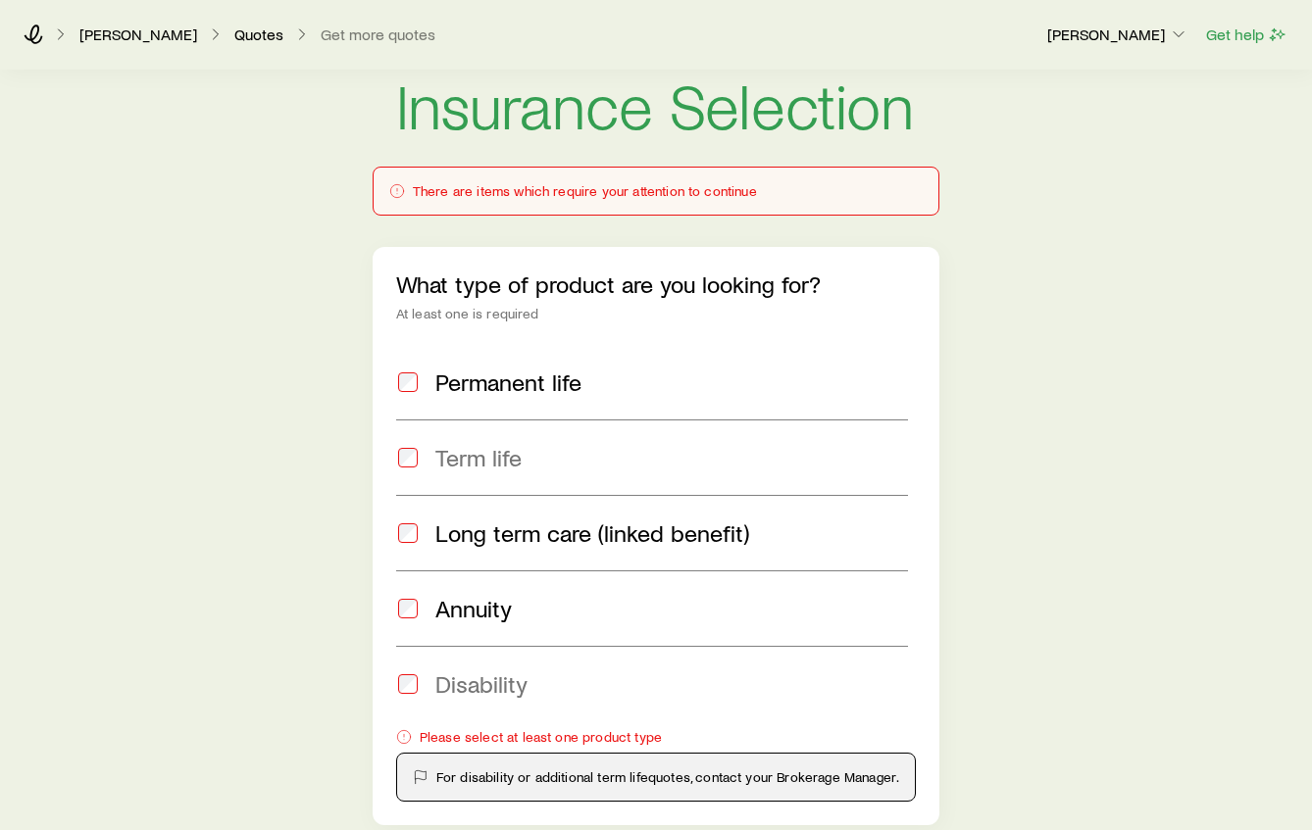
scroll to position [22, 0]
click at [105, 37] on link "[PERSON_NAME]" at bounding box center [138, 34] width 120 height 19
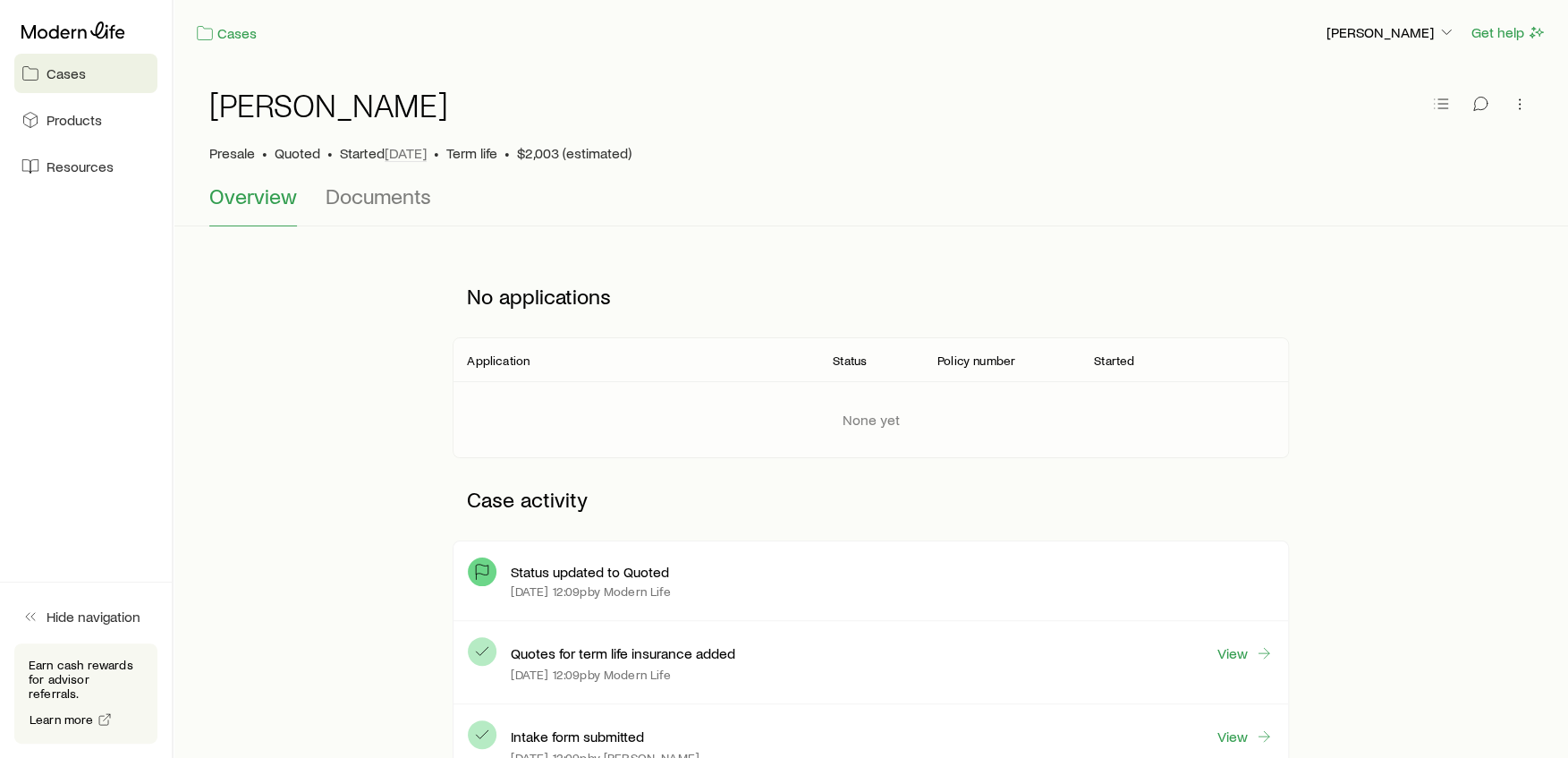
click at [628, 161] on span "$2,003 (estimated)" at bounding box center [574, 153] width 114 height 18
